Goal: Transaction & Acquisition: Subscribe to service/newsletter

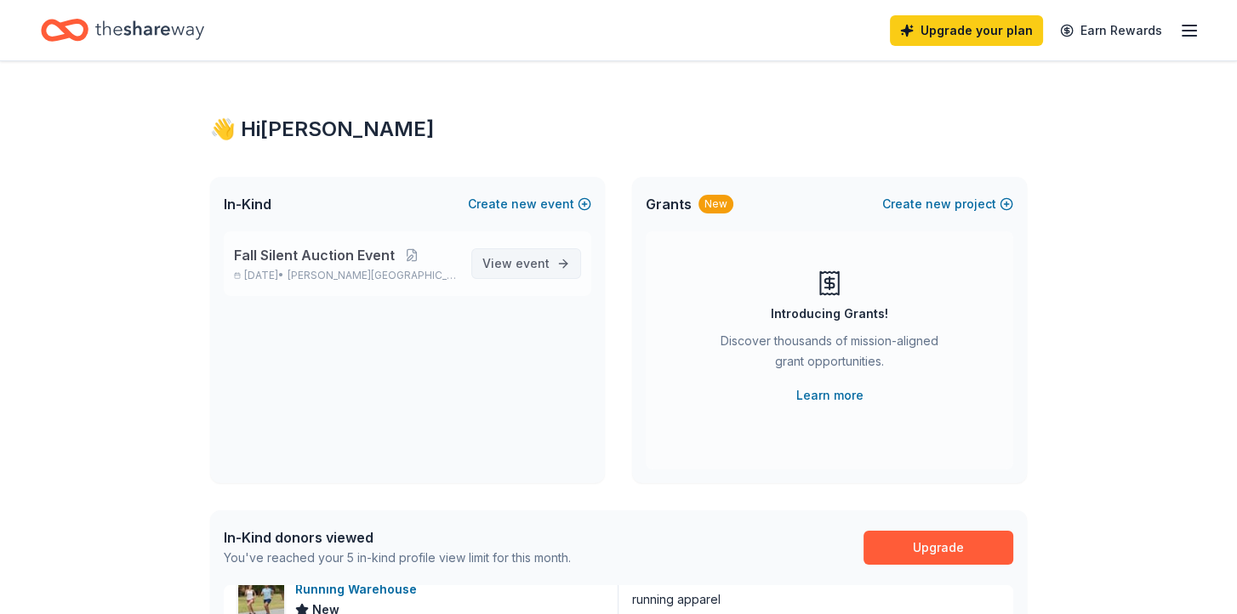
click at [528, 265] on span "event" at bounding box center [533, 263] width 34 height 14
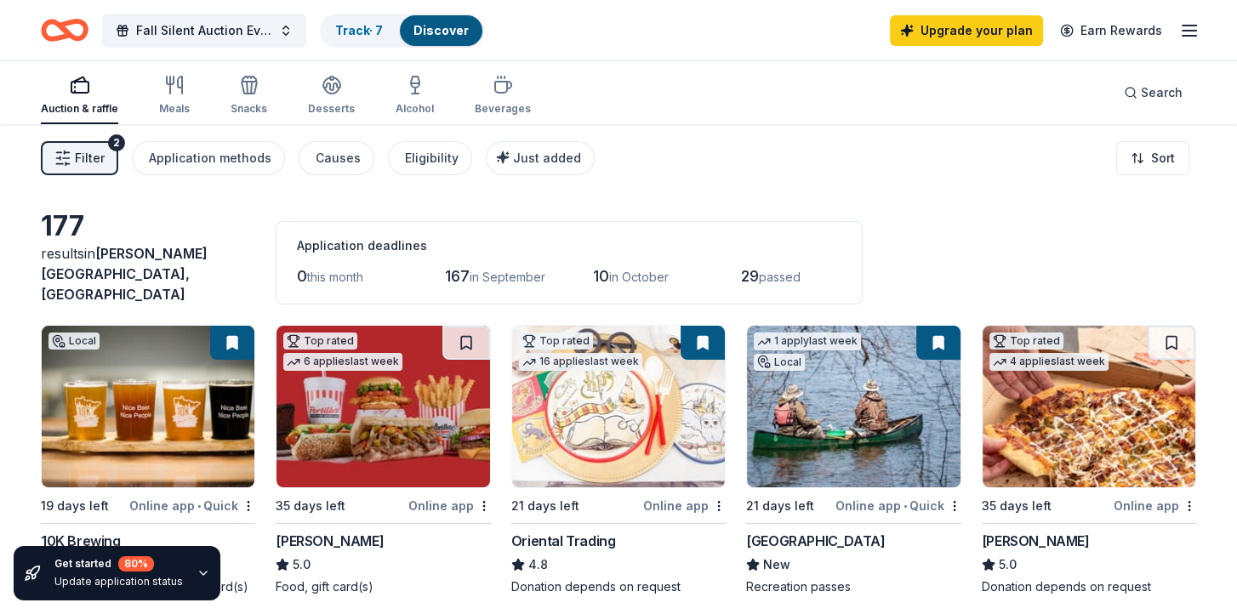
click at [1187, 29] on icon "button" at bounding box center [1190, 30] width 20 height 20
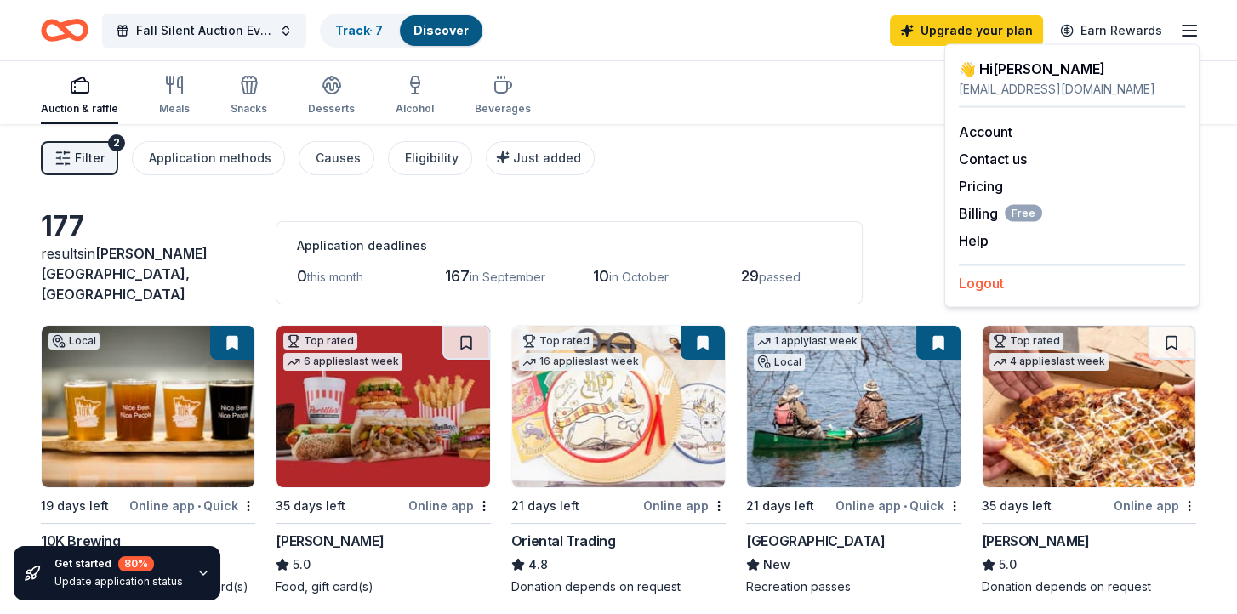
click at [991, 282] on button "Logout" at bounding box center [981, 283] width 45 height 20
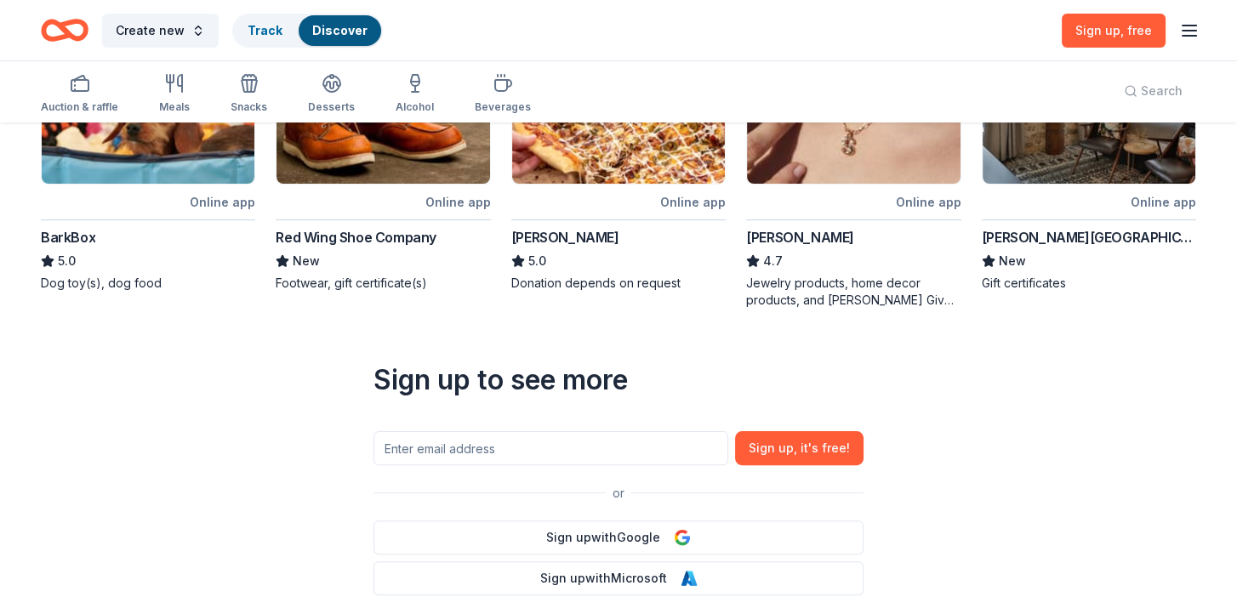
scroll to position [596, 0]
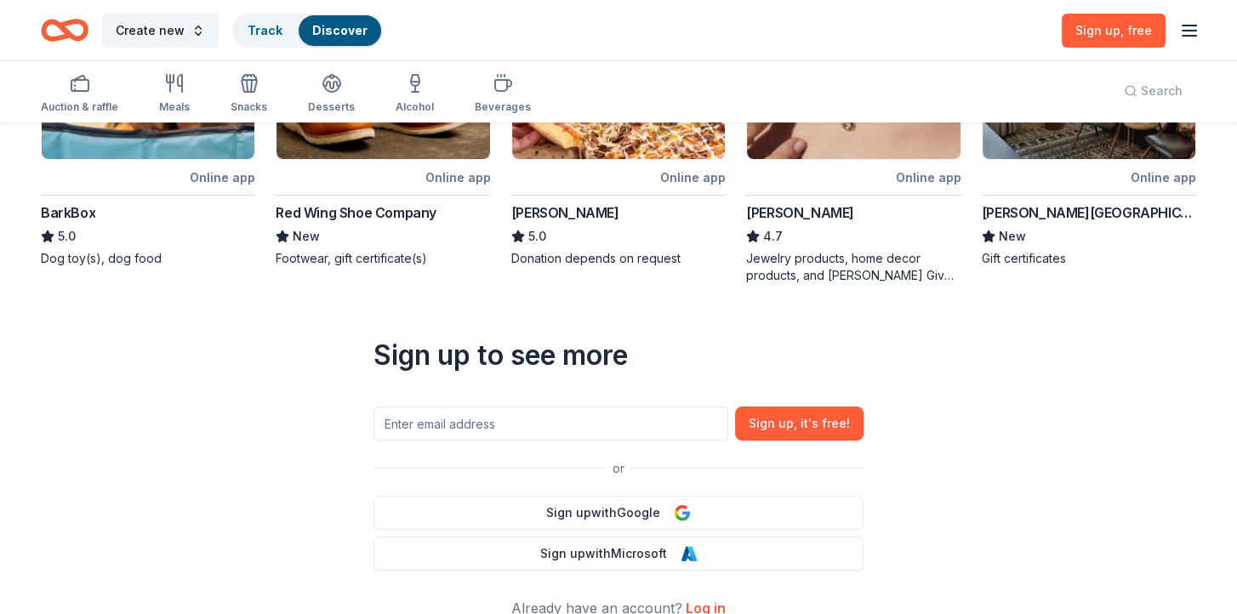
click at [1022, 214] on div "[PERSON_NAME][GEOGRAPHIC_DATA]" at bounding box center [1089, 213] width 214 height 20
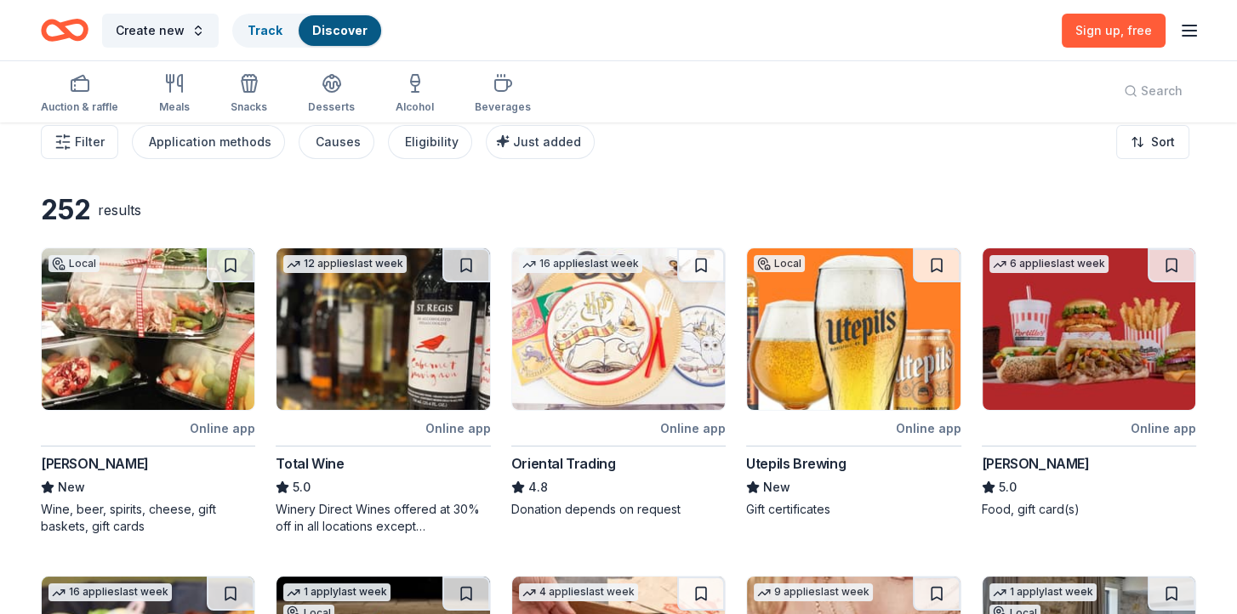
scroll to position [0, 0]
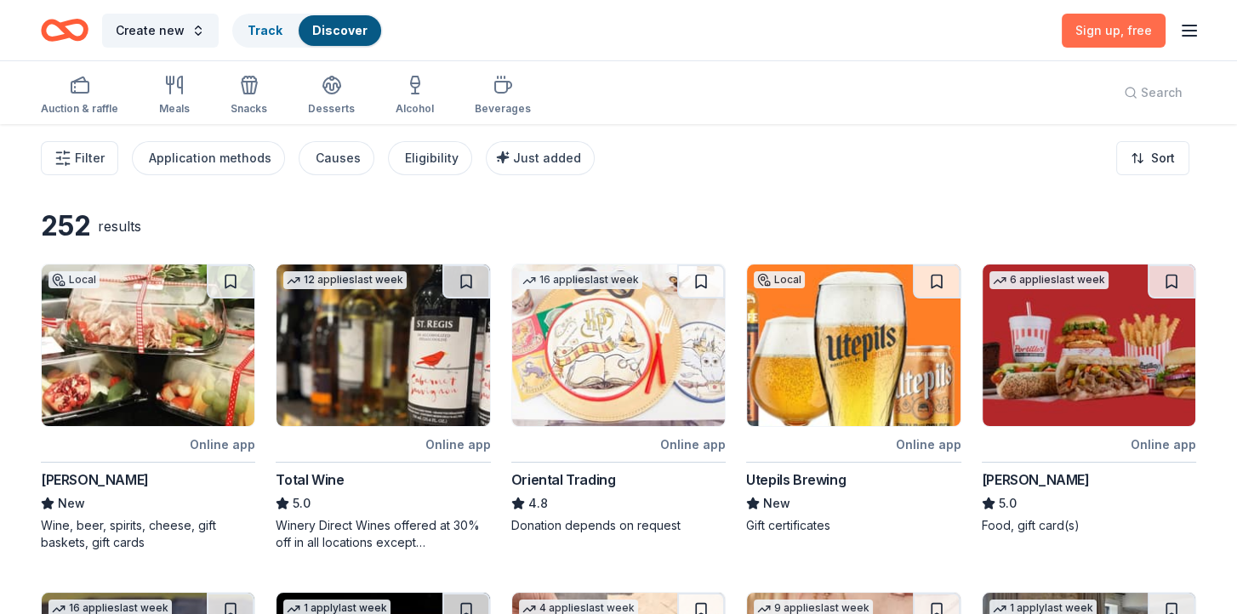
click at [1137, 29] on span ", free" at bounding box center [1136, 30] width 31 height 14
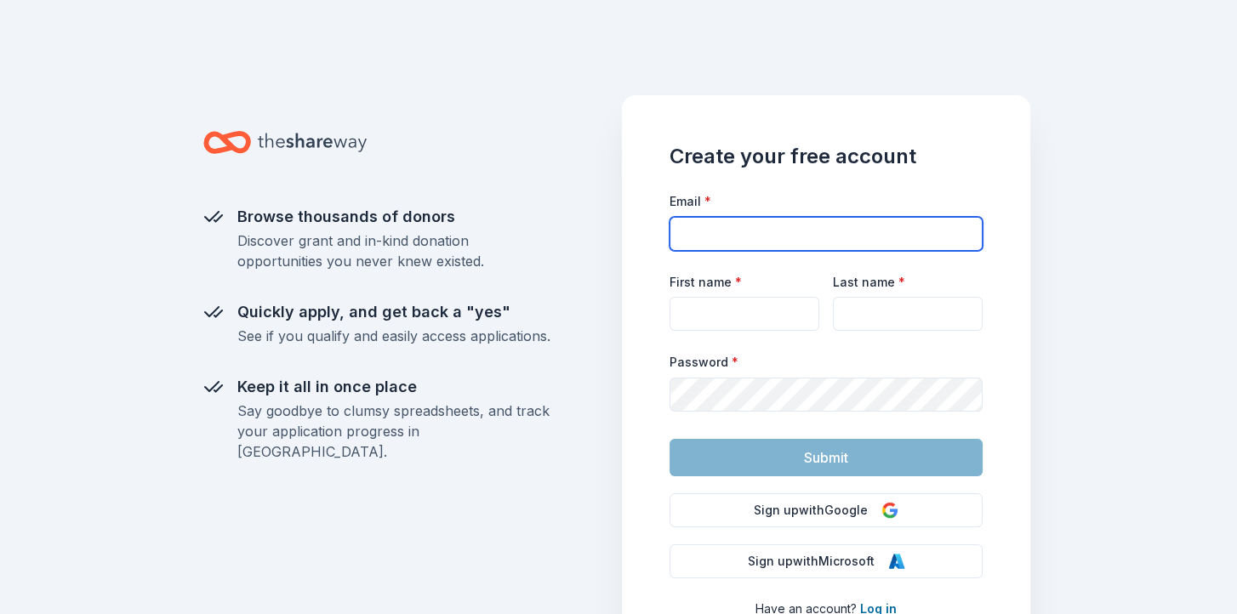
click at [794, 233] on input "Email *" at bounding box center [826, 234] width 313 height 34
type input "a"
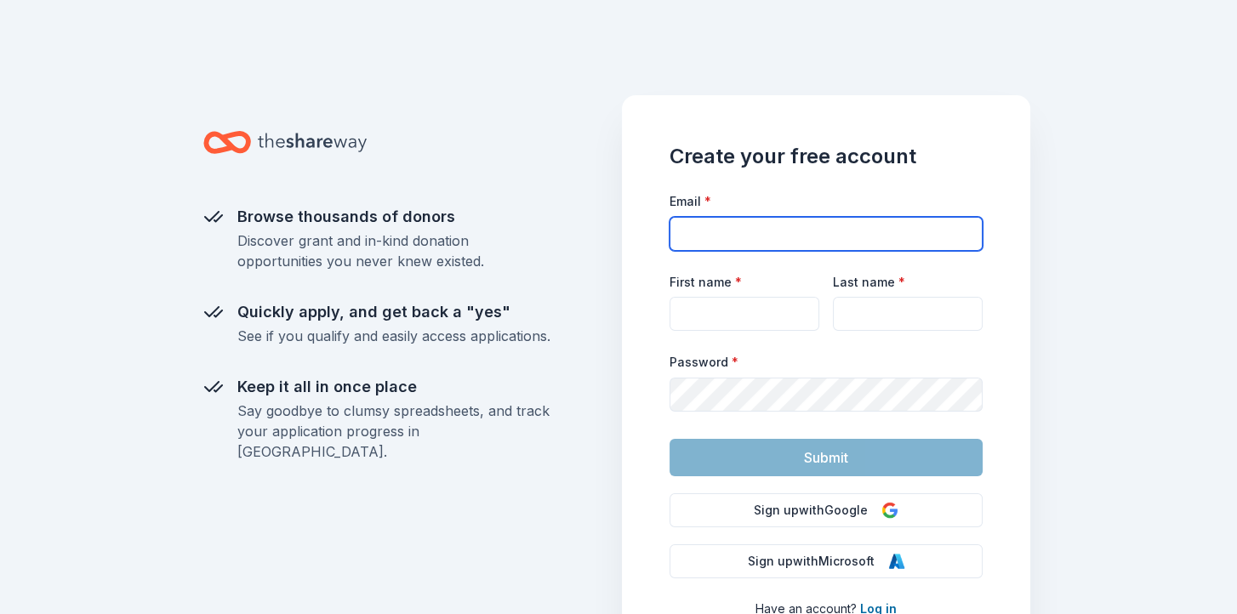
type input "a"
